Goal: Task Accomplishment & Management: Complete application form

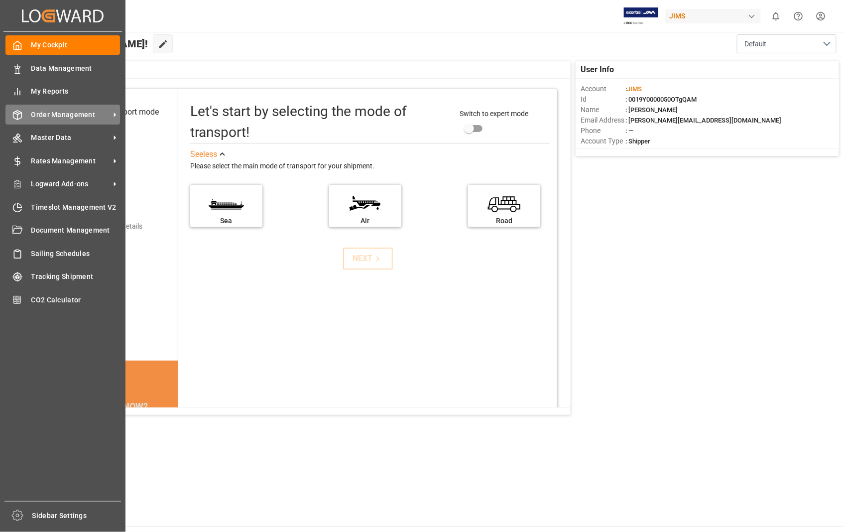
click at [46, 116] on span "Order Management" at bounding box center [70, 114] width 79 height 10
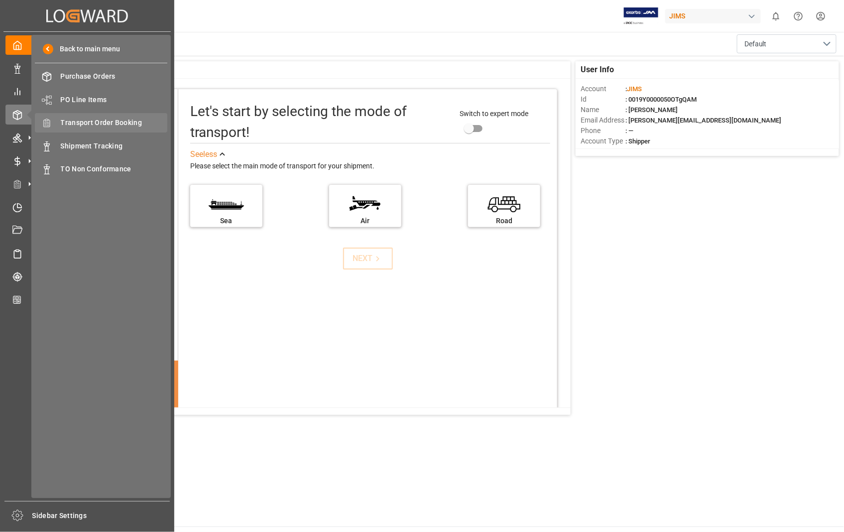
click at [97, 120] on span "Transport Order Booking" at bounding box center [114, 122] width 107 height 10
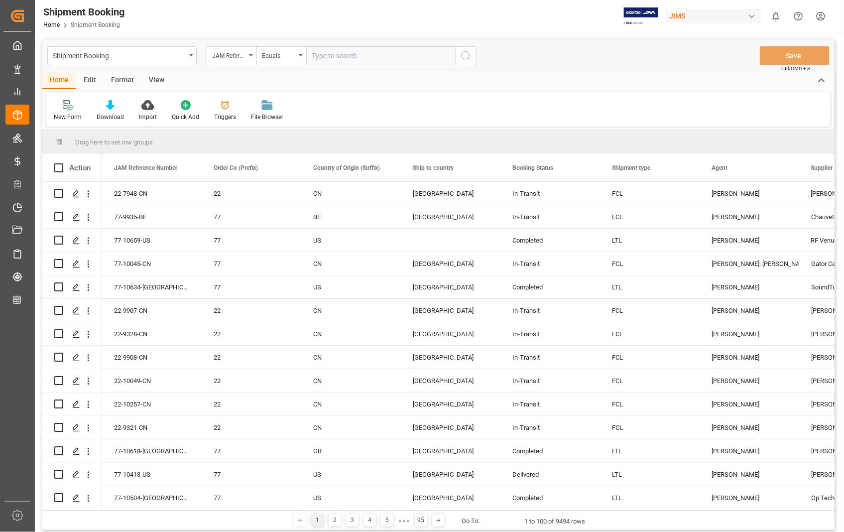
click at [68, 106] on icon at bounding box center [68, 105] width 10 height 10
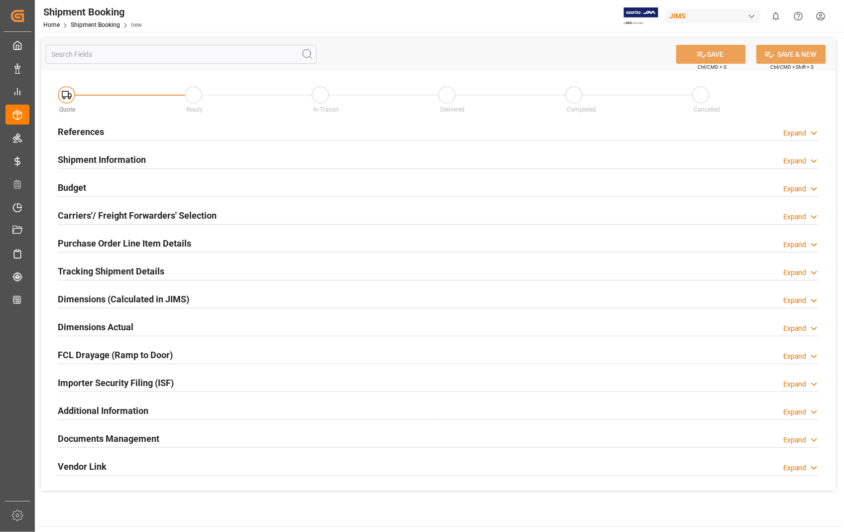
click at [78, 127] on h2 "References" at bounding box center [81, 131] width 46 height 13
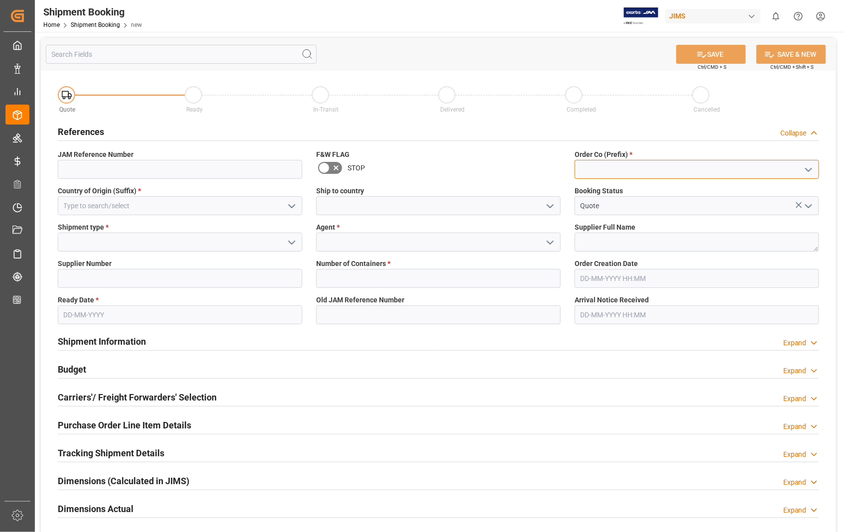
click at [679, 168] on input at bounding box center [696, 169] width 244 height 19
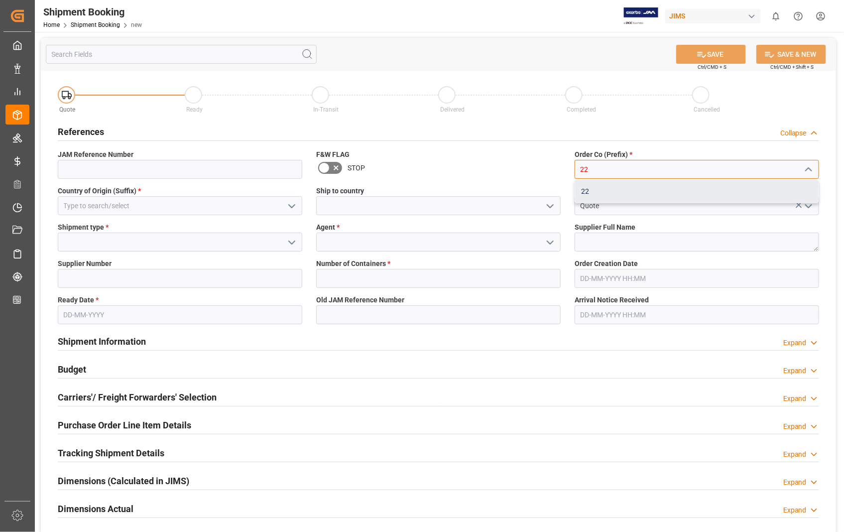
click at [589, 191] on div "22" at bounding box center [696, 191] width 243 height 22
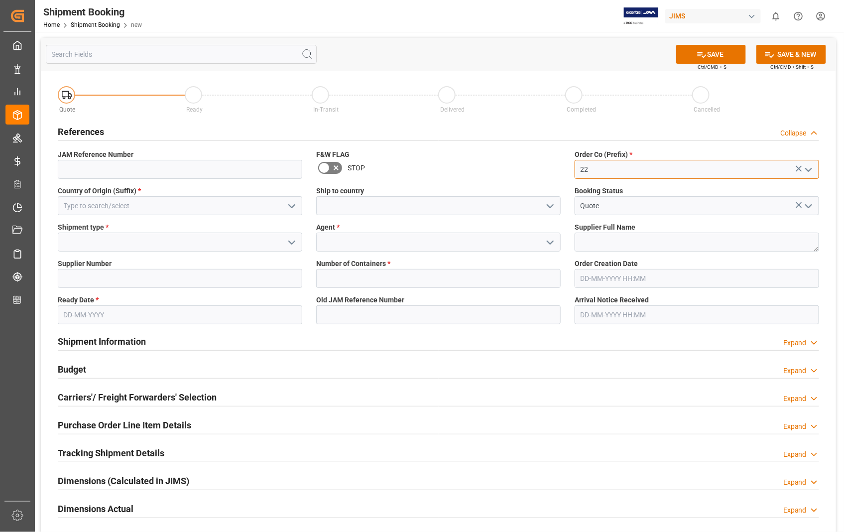
type input "22"
click at [154, 203] on input at bounding box center [180, 205] width 244 height 19
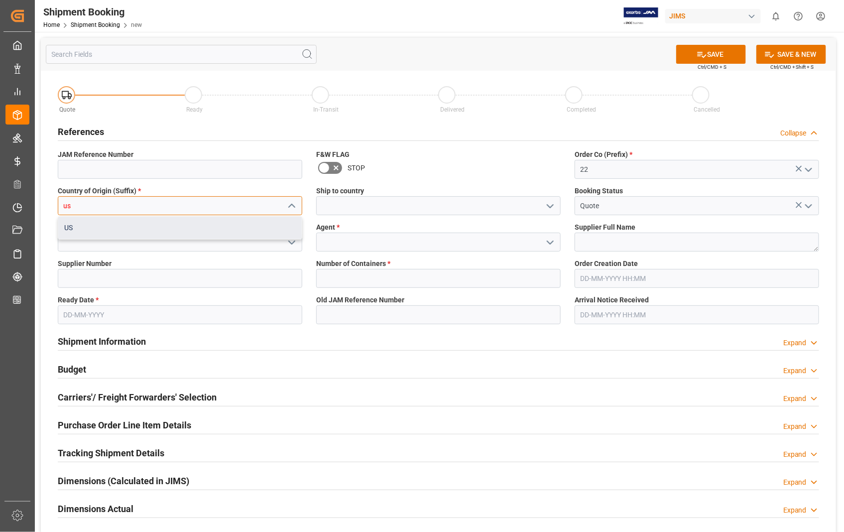
click at [74, 228] on div "US" at bounding box center [179, 227] width 243 height 22
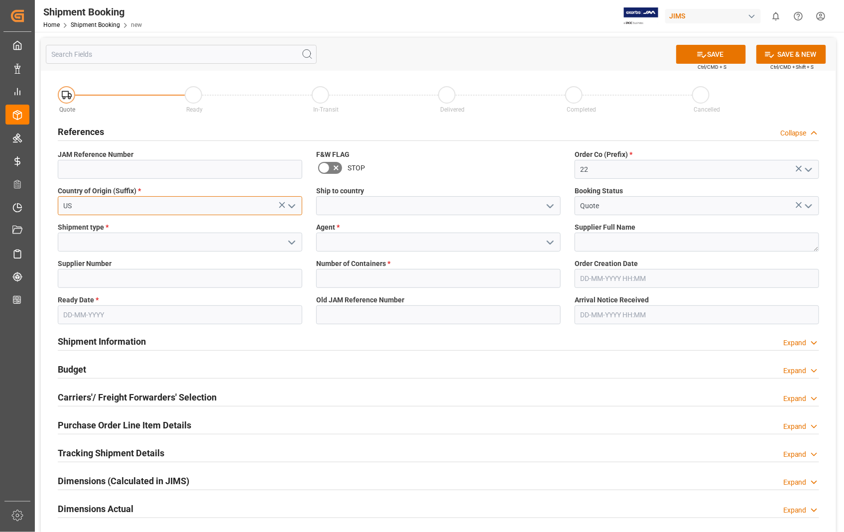
type input "US"
click at [400, 207] on input at bounding box center [438, 205] width 244 height 19
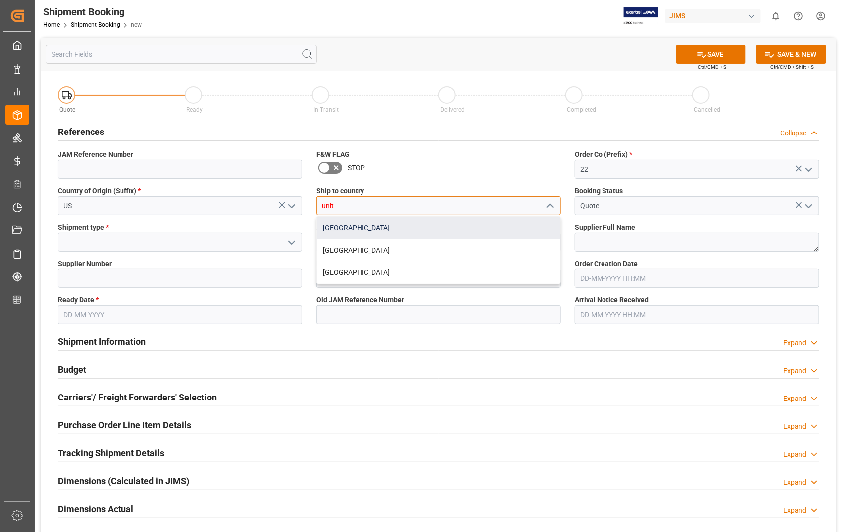
click at [359, 229] on div "United States" at bounding box center [438, 227] width 243 height 22
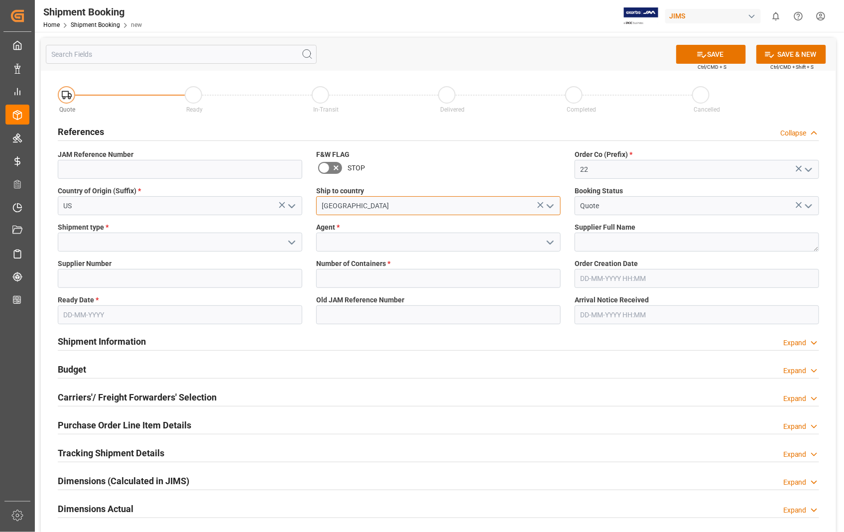
type input "United States"
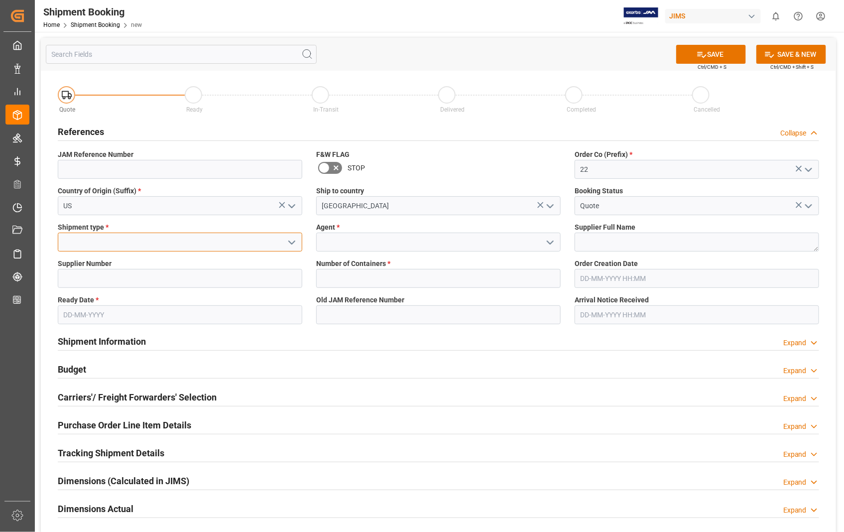
click at [136, 241] on input at bounding box center [180, 241] width 244 height 19
click at [145, 233] on input at bounding box center [180, 241] width 244 height 19
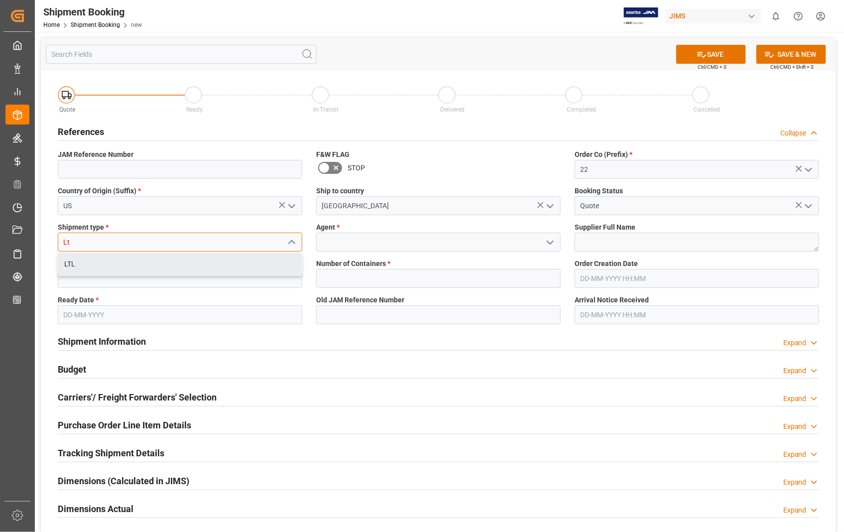
click at [88, 271] on div "LTL" at bounding box center [179, 264] width 243 height 22
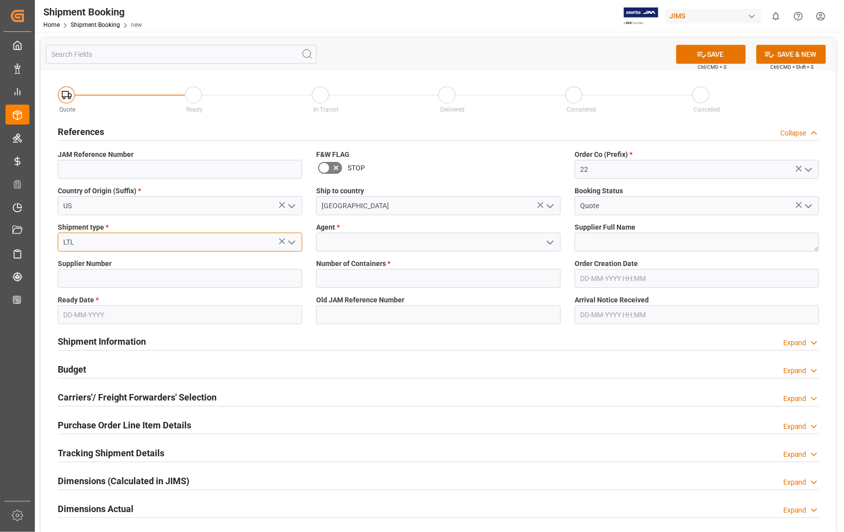
type input "LTL"
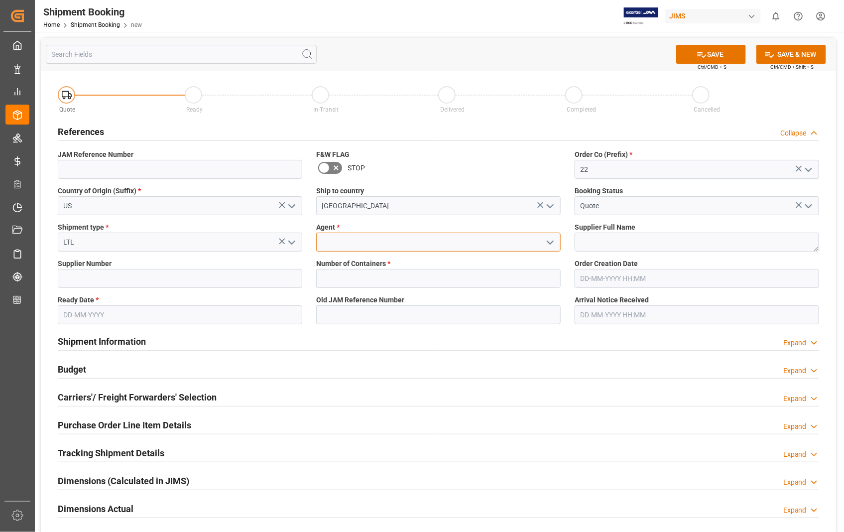
click at [389, 239] on input at bounding box center [438, 241] width 244 height 19
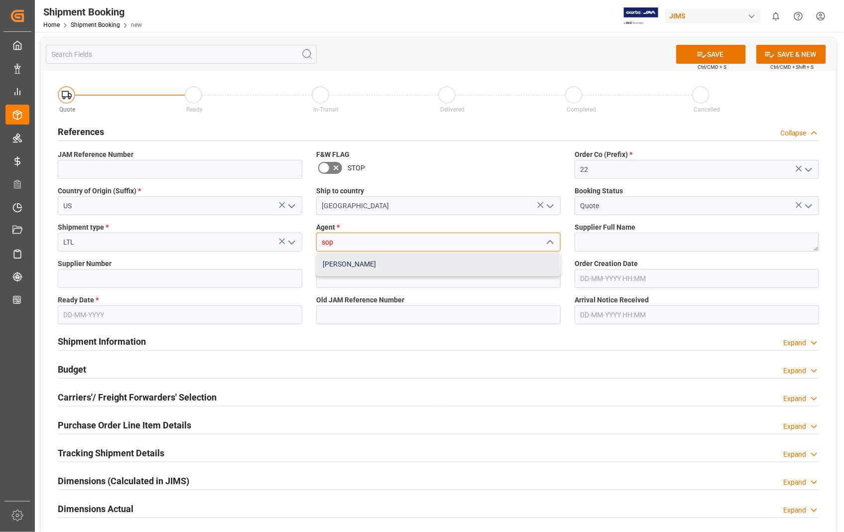
click at [358, 264] on div "Sophia Zhang" at bounding box center [438, 264] width 243 height 22
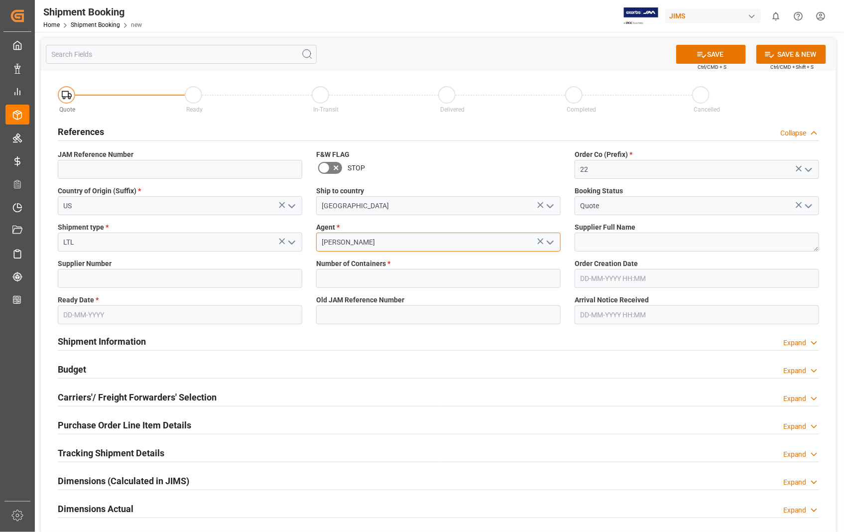
type input "Sophia Zhang"
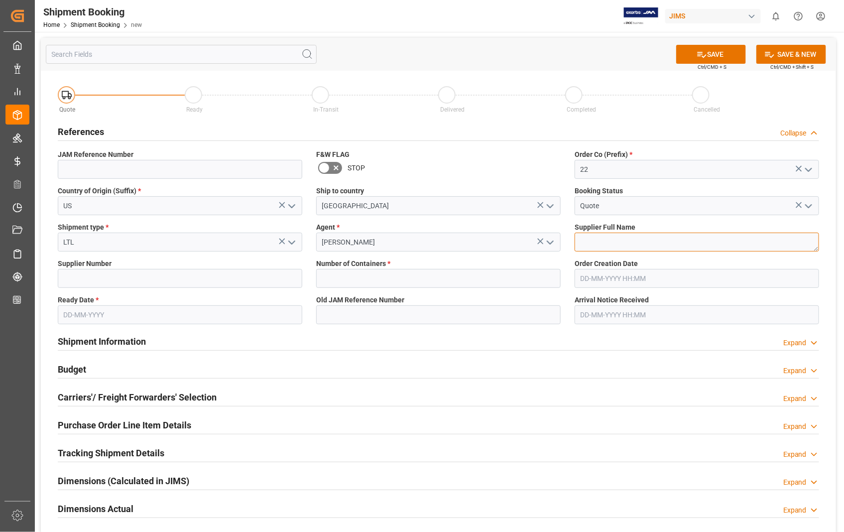
click at [630, 244] on textarea at bounding box center [696, 241] width 244 height 19
paste textarea "HARMAN PROFESSIONAL, INC"
type textarea "HARMAN PROFESSIONAL, INC"
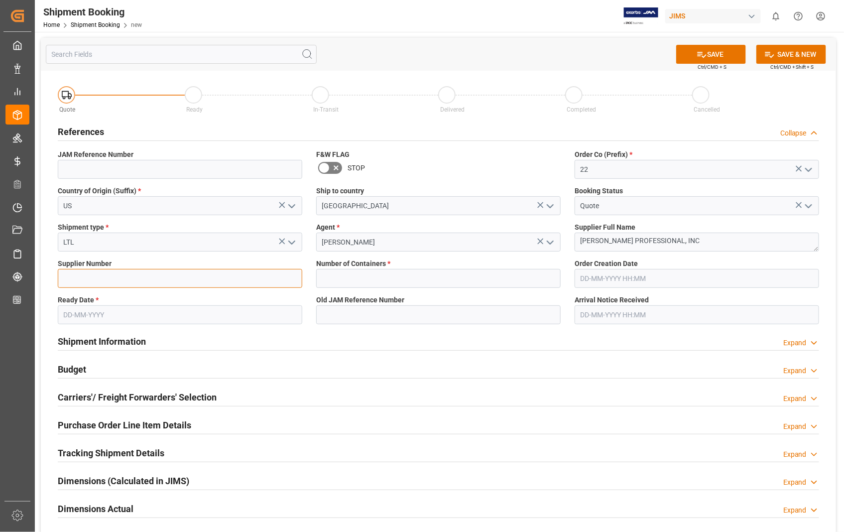
click at [154, 279] on input at bounding box center [180, 278] width 244 height 19
type input "404265"
click at [164, 295] on label "Ready Date *" at bounding box center [180, 300] width 244 height 10
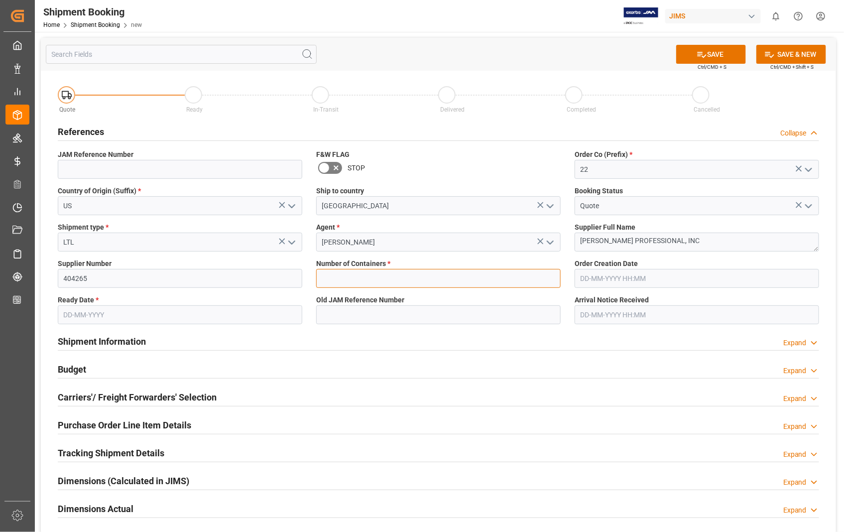
click at [348, 278] on input "text" at bounding box center [438, 278] width 244 height 19
type input "0"
type input "22-10695-US"
type input "20-08-2025 18:31"
type input "21-08-2025"
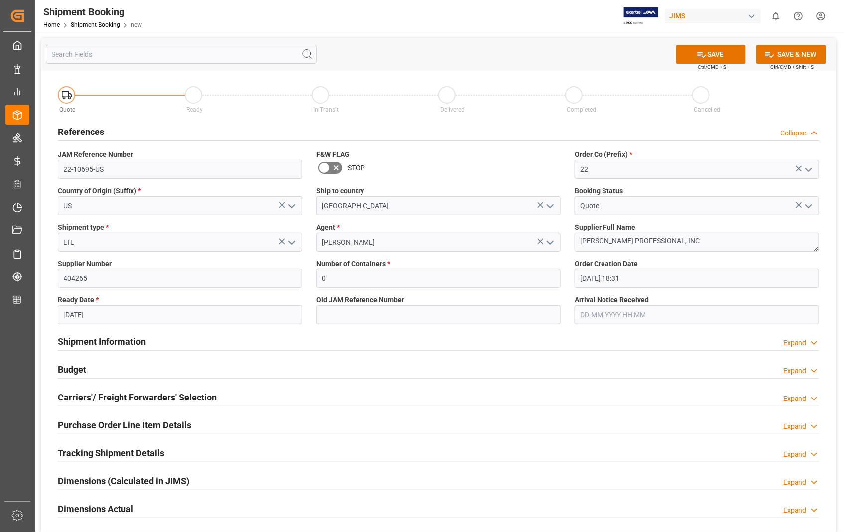
type input "25-08-2025 00:00"
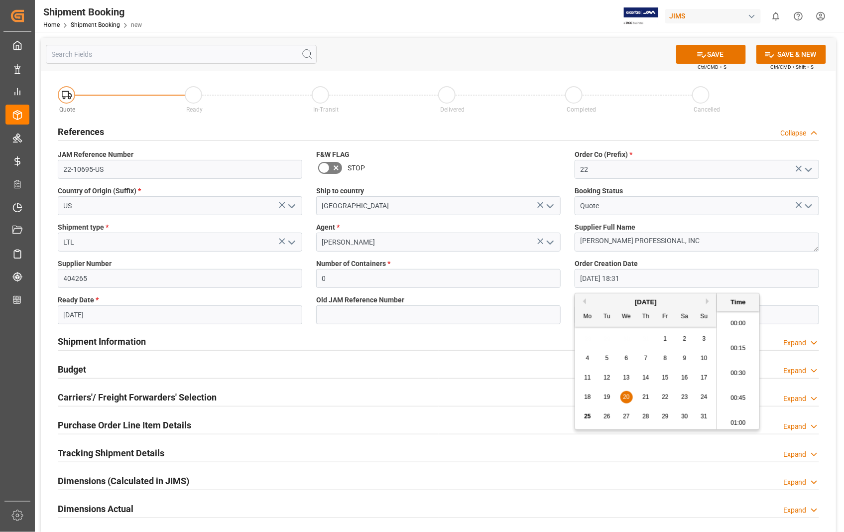
click at [643, 277] on input "20-08-2025 18:31" at bounding box center [696, 278] width 244 height 19
click at [588, 415] on span "25" at bounding box center [587, 416] width 6 height 7
type input "25-08-2025 18:31"
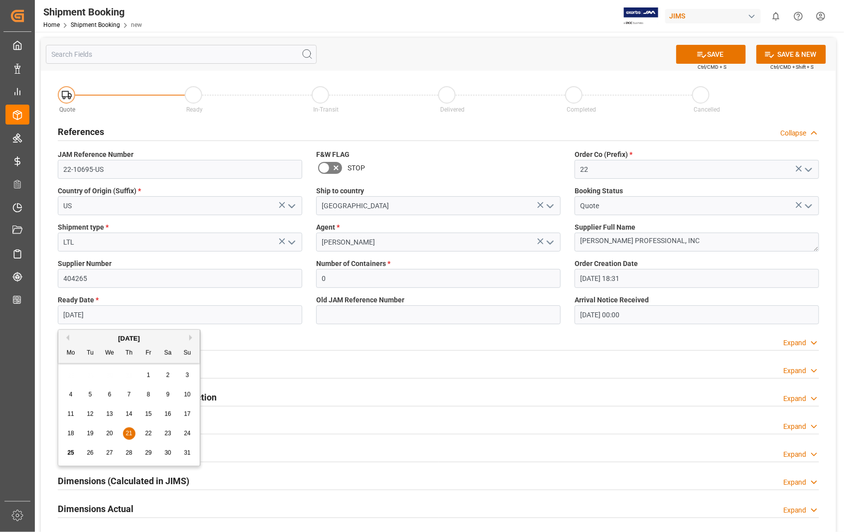
click at [175, 317] on input "21-08-2025" at bounding box center [180, 314] width 244 height 19
click at [192, 339] on button "Next Month" at bounding box center [192, 337] width 6 height 6
click at [89, 371] on span "2" at bounding box center [90, 374] width 3 height 7
type input "02-09-2025"
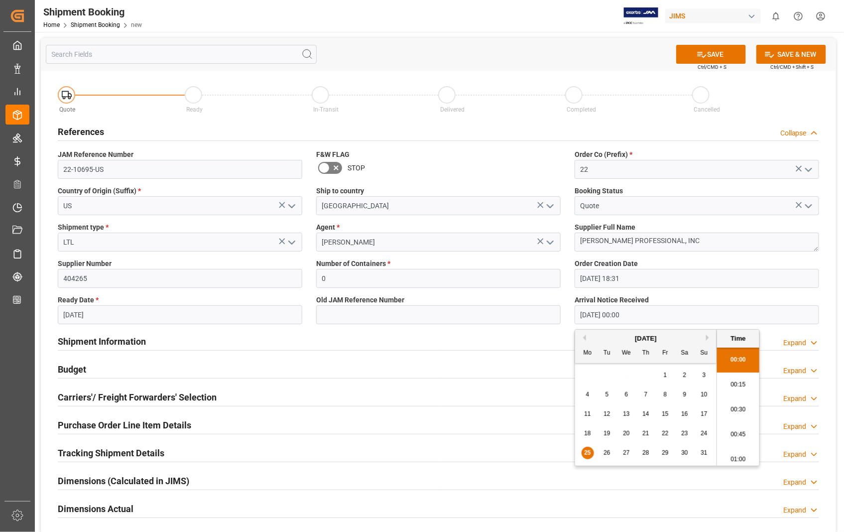
drag, startPoint x: 640, startPoint y: 311, endPoint x: 570, endPoint y: 310, distance: 69.7
click at [570, 310] on div "Arrival Notice Received 25-08-2025 00:00" at bounding box center [696, 309] width 258 height 36
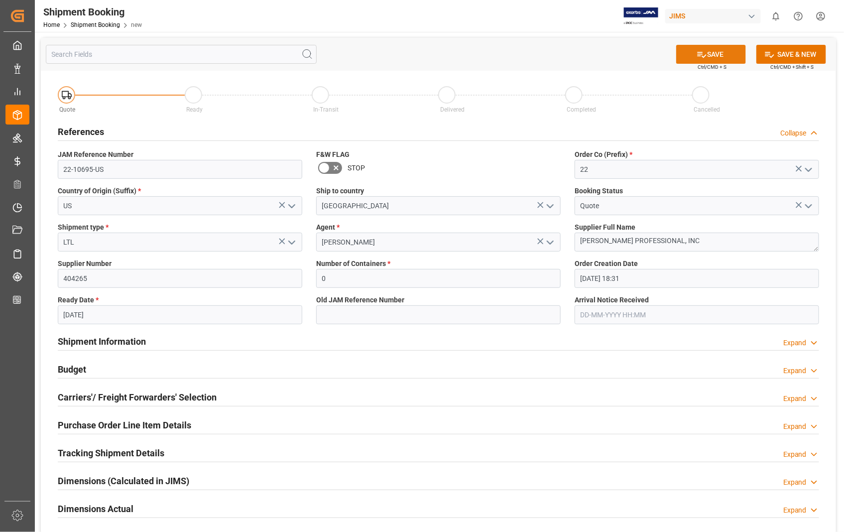
click at [712, 52] on button "SAVE" at bounding box center [711, 54] width 70 height 19
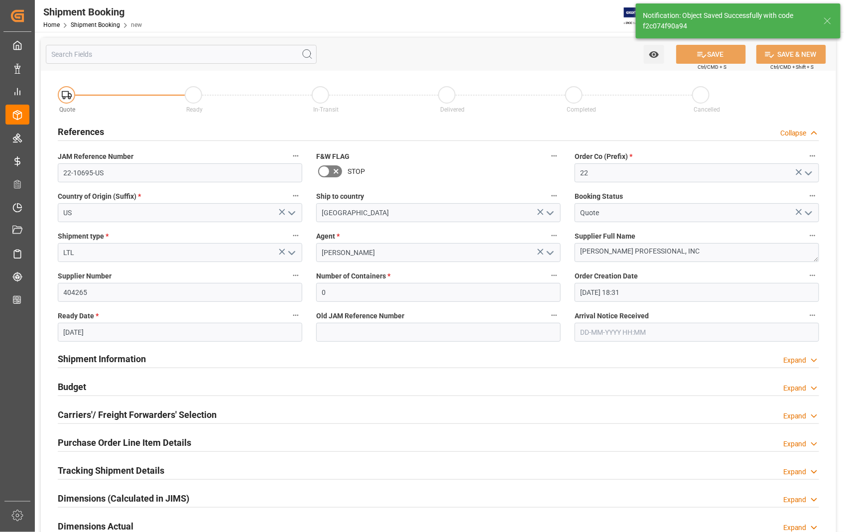
type input "22-10707-US"
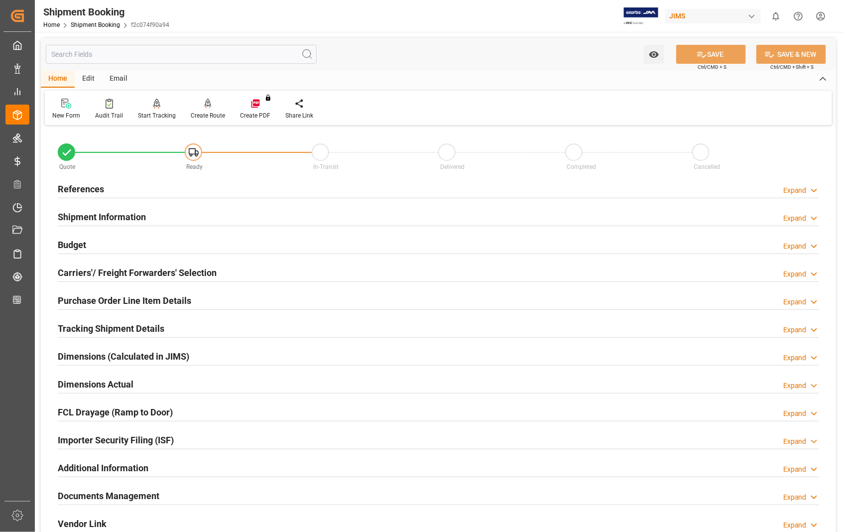
click at [93, 274] on h2 "Carriers'/ Freight Forwarders' Selection" at bounding box center [137, 272] width 159 height 13
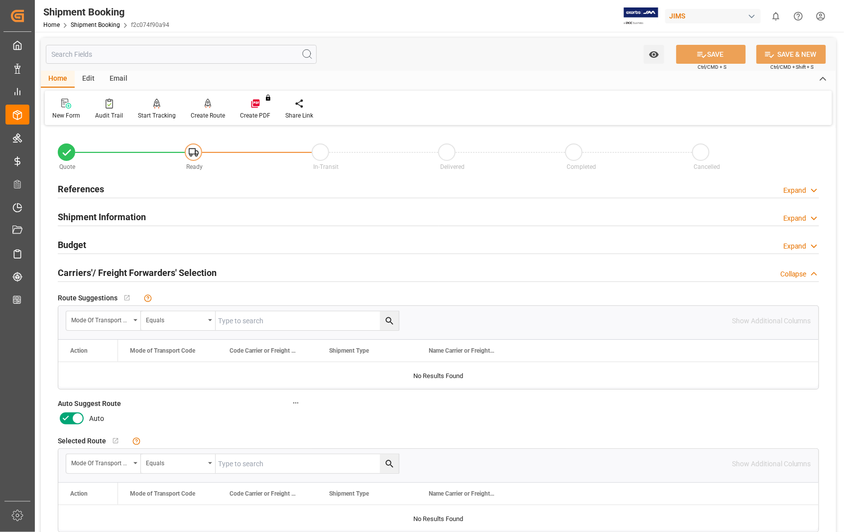
click at [80, 418] on icon at bounding box center [78, 418] width 12 height 12
click at [0, 0] on input "checkbox" at bounding box center [0, 0] width 0 height 0
click at [716, 50] on button "SAVE" at bounding box center [711, 54] width 70 height 19
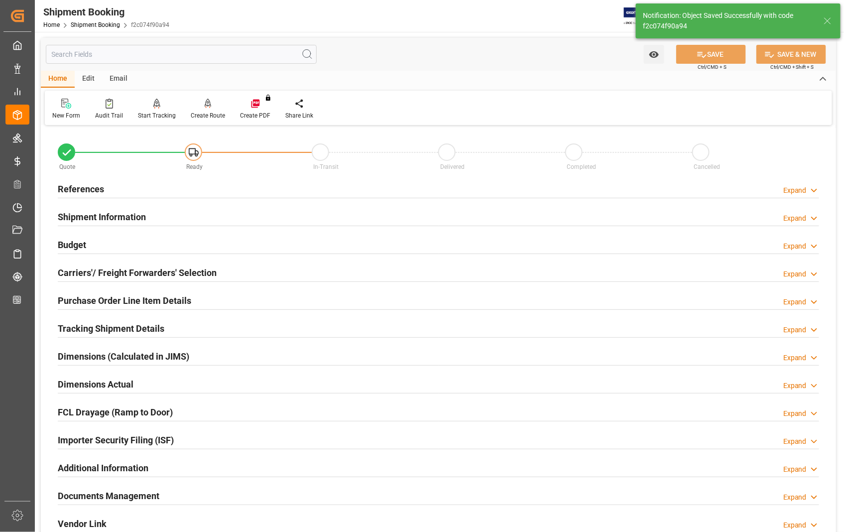
type input "Ready"
click at [90, 190] on h2 "References" at bounding box center [81, 188] width 46 height 13
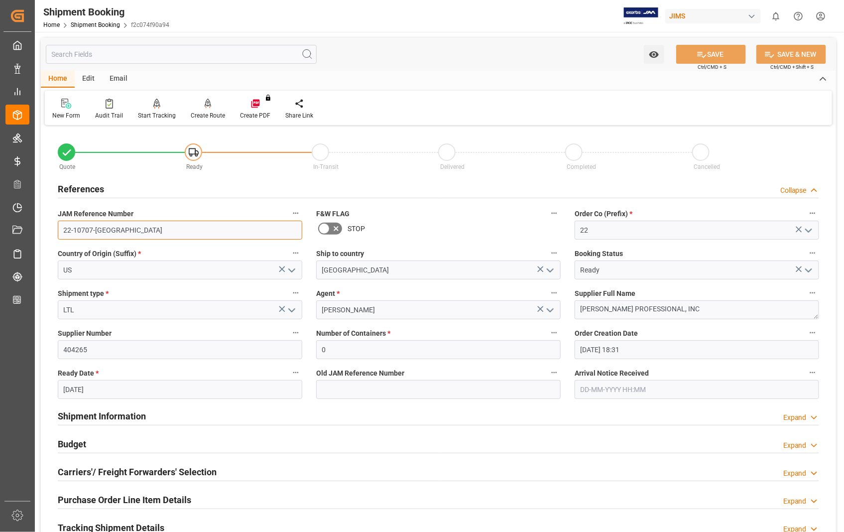
drag, startPoint x: 106, startPoint y: 231, endPoint x: 44, endPoint y: 228, distance: 62.3
click at [44, 228] on div "Quote Ready In-Transit Delivered Completed Cancelled References Collapse JAM Re…" at bounding box center [438, 437] width 795 height 619
click at [86, 230] on input "22-10707-US" at bounding box center [180, 229] width 244 height 19
drag, startPoint x: 105, startPoint y: 228, endPoint x: 62, endPoint y: 227, distance: 42.8
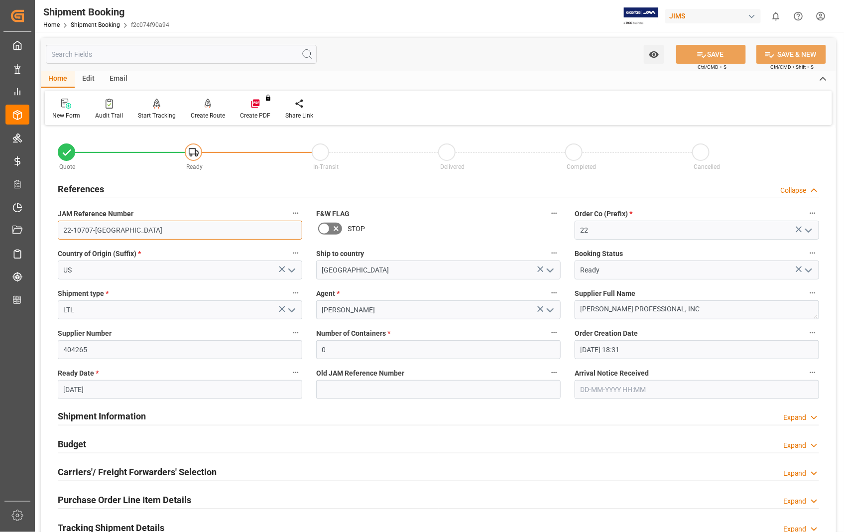
click at [62, 227] on input "22-10707-US" at bounding box center [180, 229] width 244 height 19
